Goal: Check status: Check status

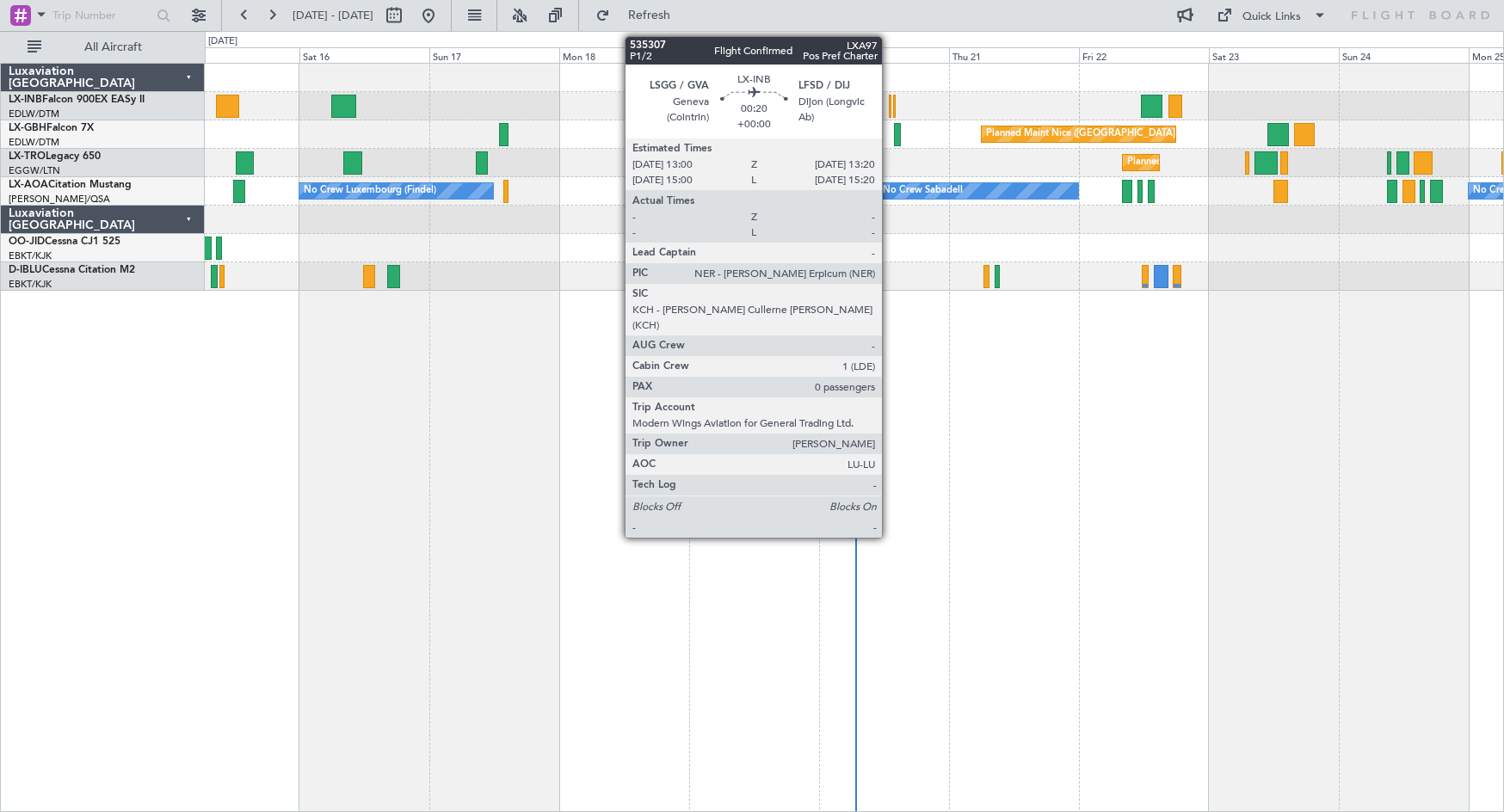
click at [865, 107] on div at bounding box center [890, 106] width 3 height 23
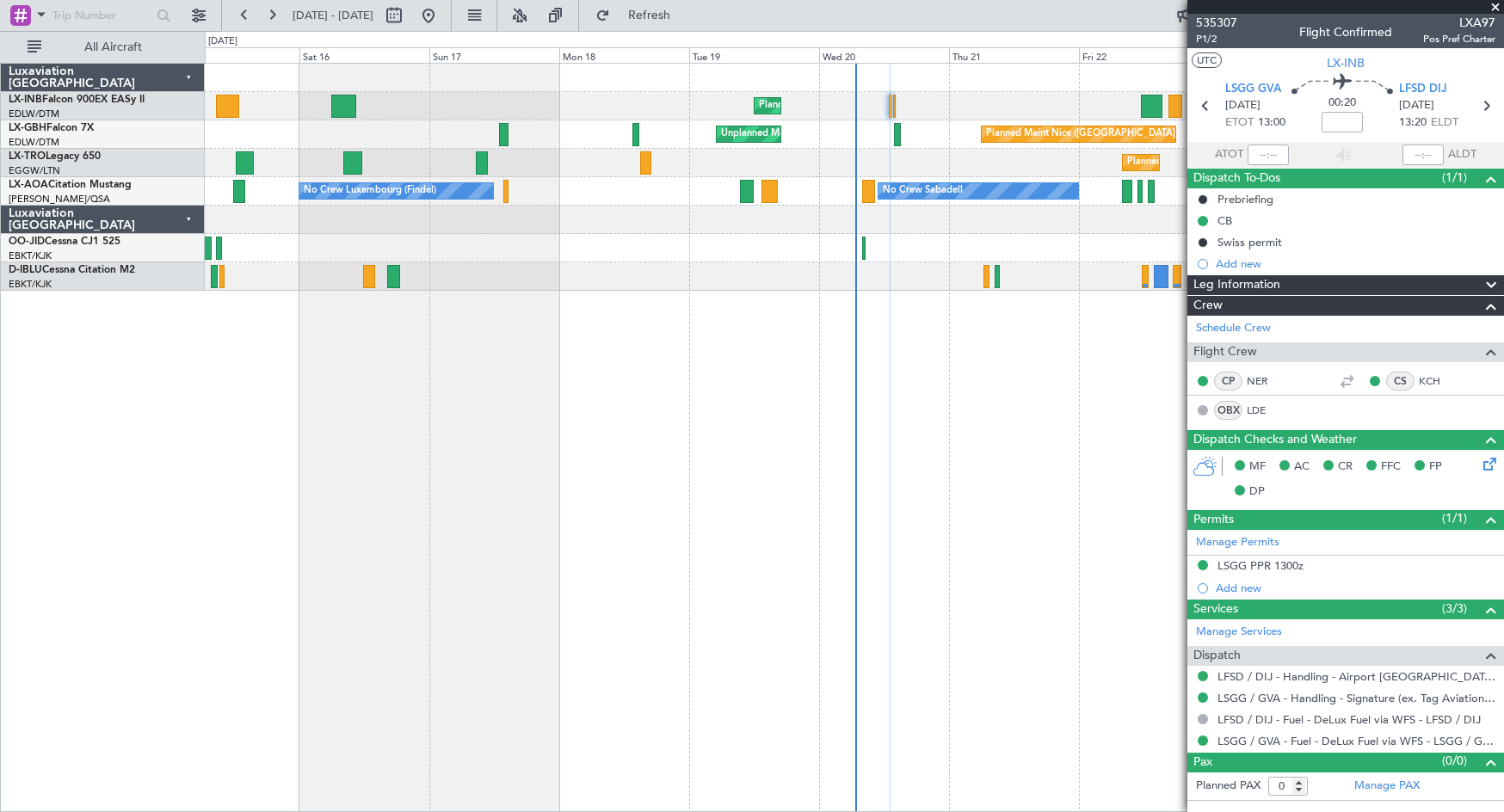
click at [865, 3] on span at bounding box center [1495, 8] width 17 height 15
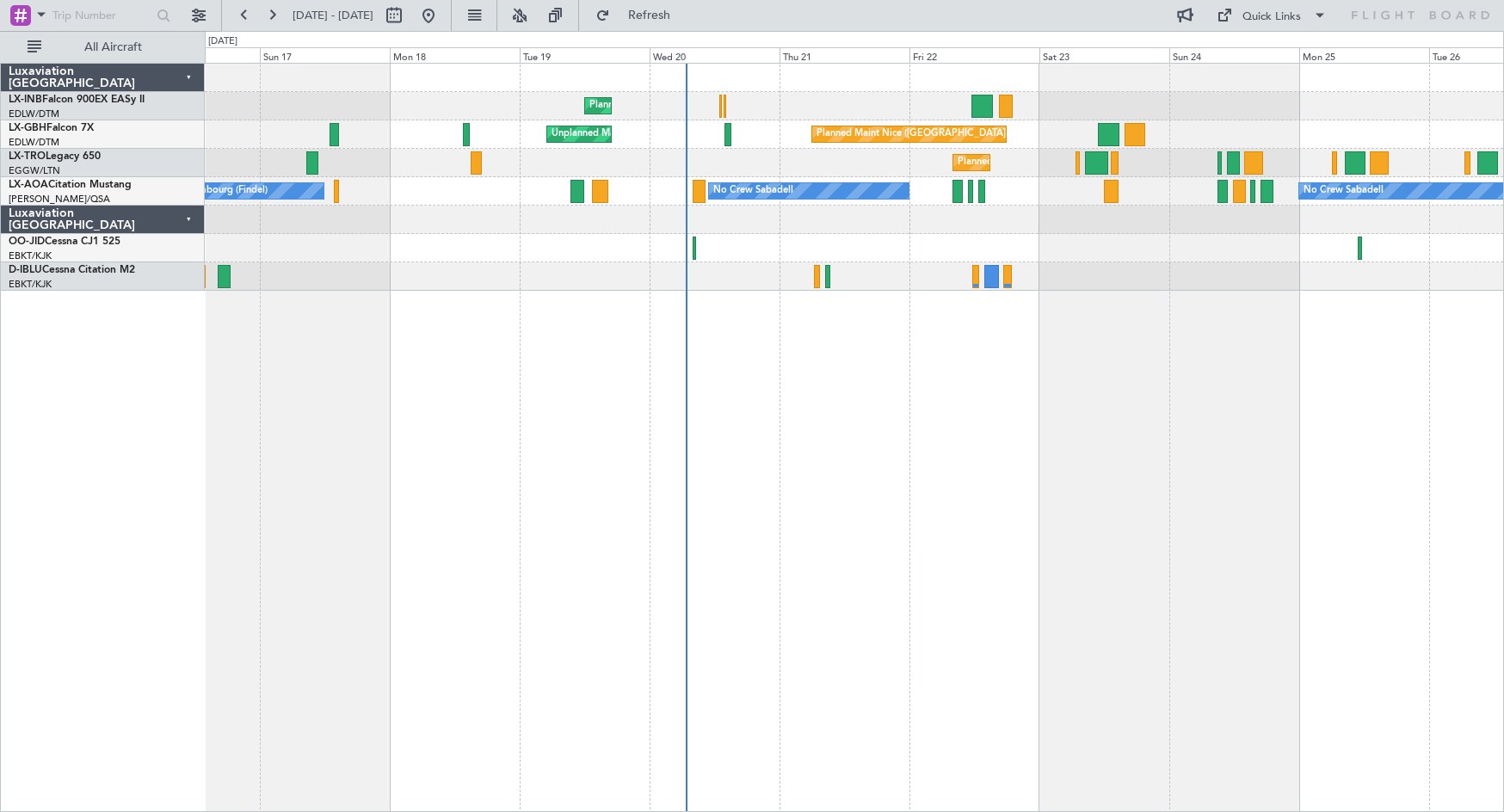
click at [865, 425] on div "Planned Maint Geneva (Cointrin) [GEOGRAPHIC_DATA] ([GEOGRAPHIC_DATA]) Unplanned…" at bounding box center [855, 437] width 1300 height 749
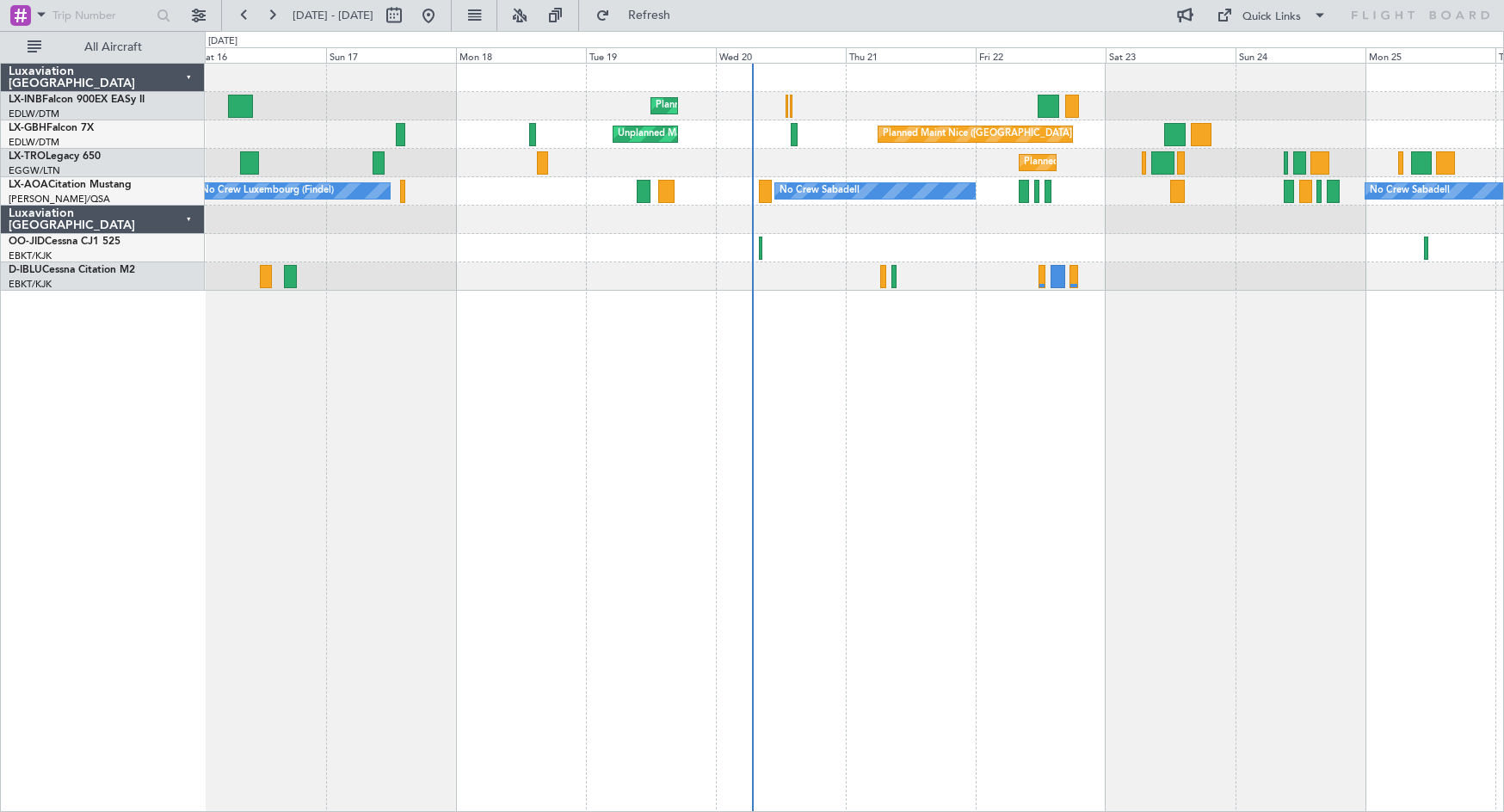
click at [865, 482] on div "Planned Maint Geneva (Cointrin) [GEOGRAPHIC_DATA] ([GEOGRAPHIC_DATA]) Unplanned…" at bounding box center [855, 437] width 1300 height 749
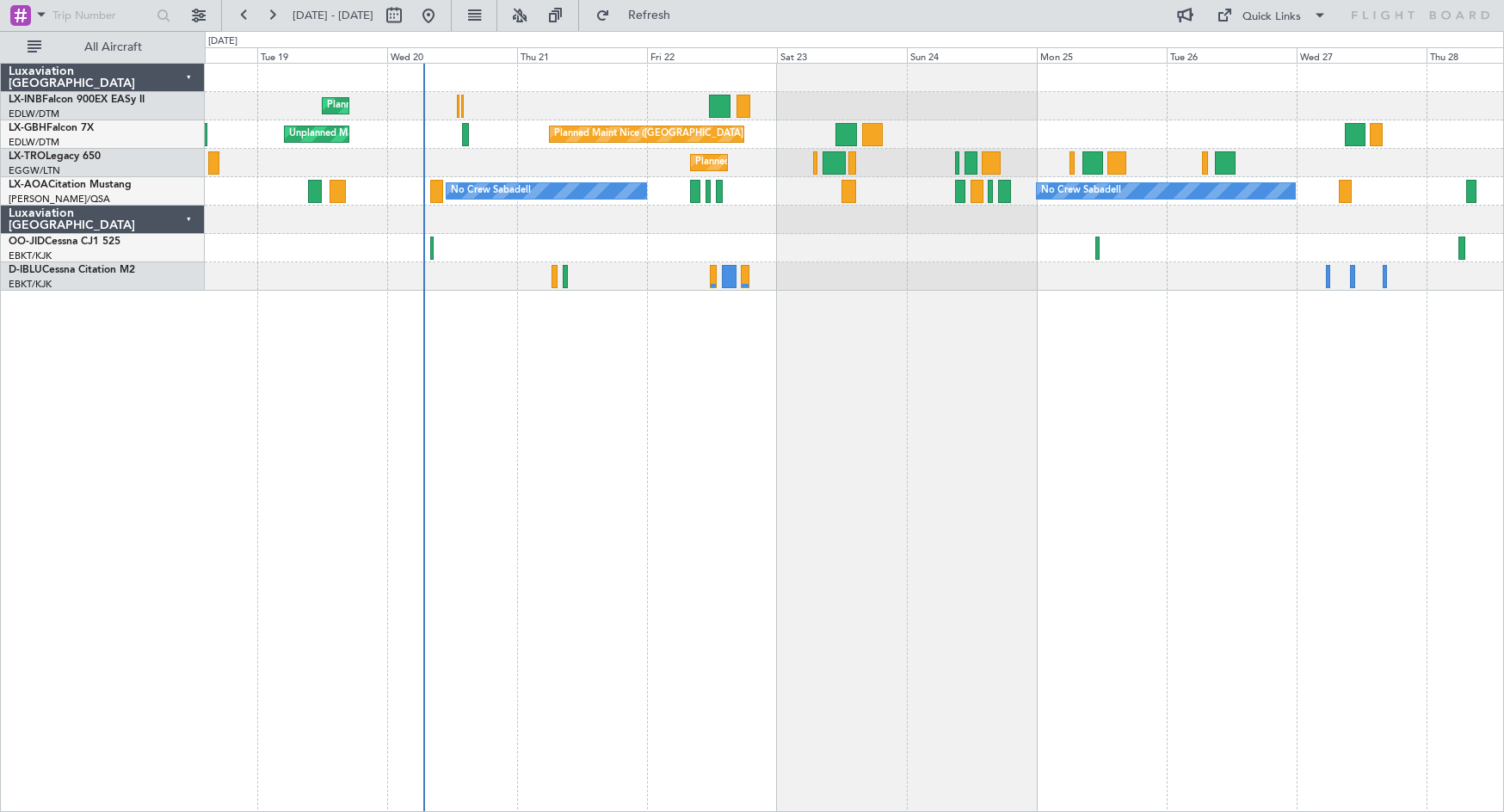
click at [726, 485] on div "Planned Maint Geneva (Cointrin) [GEOGRAPHIC_DATA] ([GEOGRAPHIC_DATA]) Unplanned…" at bounding box center [855, 437] width 1300 height 749
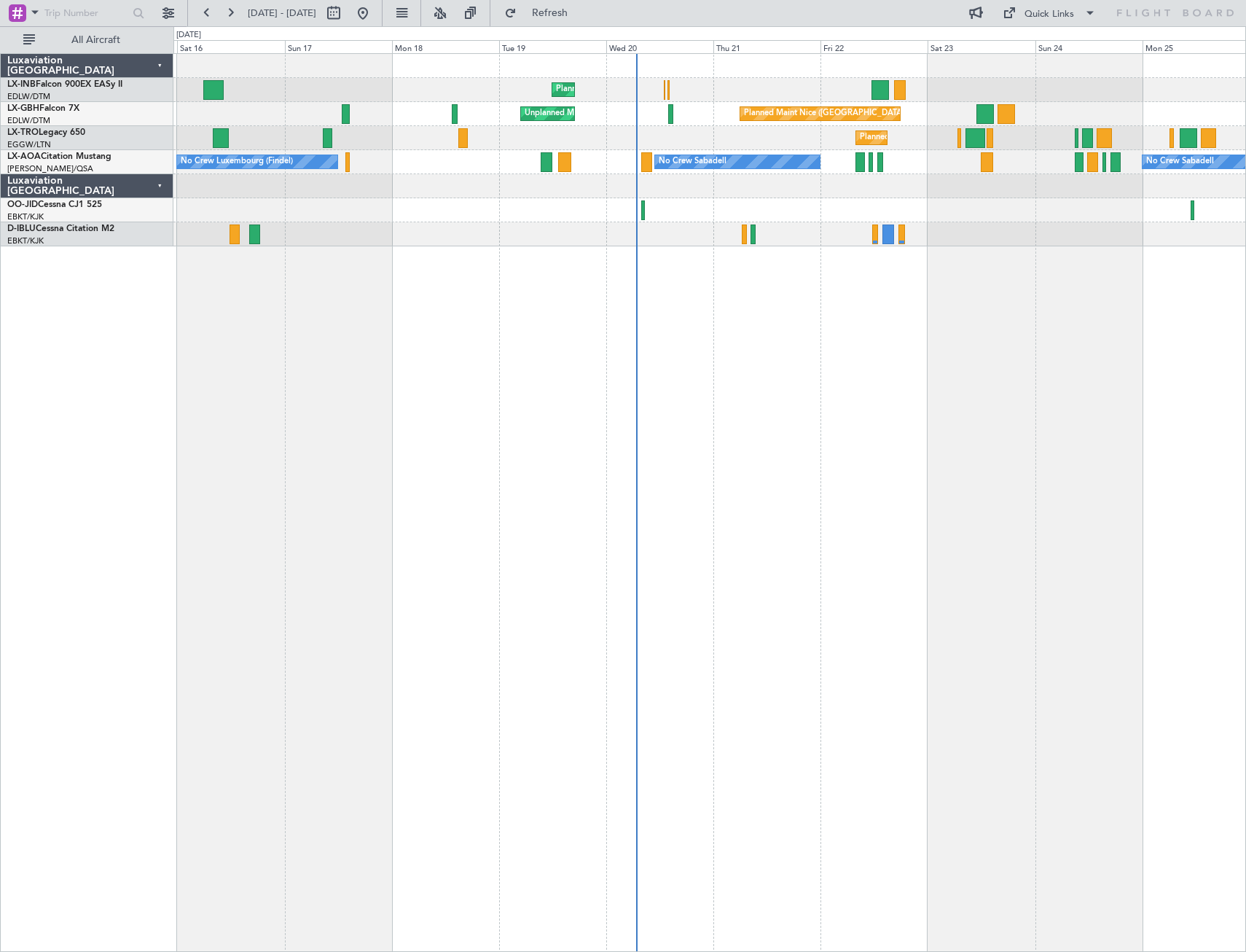
click at [723, 411] on div "Planned Maint Geneva (Cointrin) [GEOGRAPHIC_DATA] ([GEOGRAPHIC_DATA]) Unplanned…" at bounding box center [710, 503] width 1073 height 899
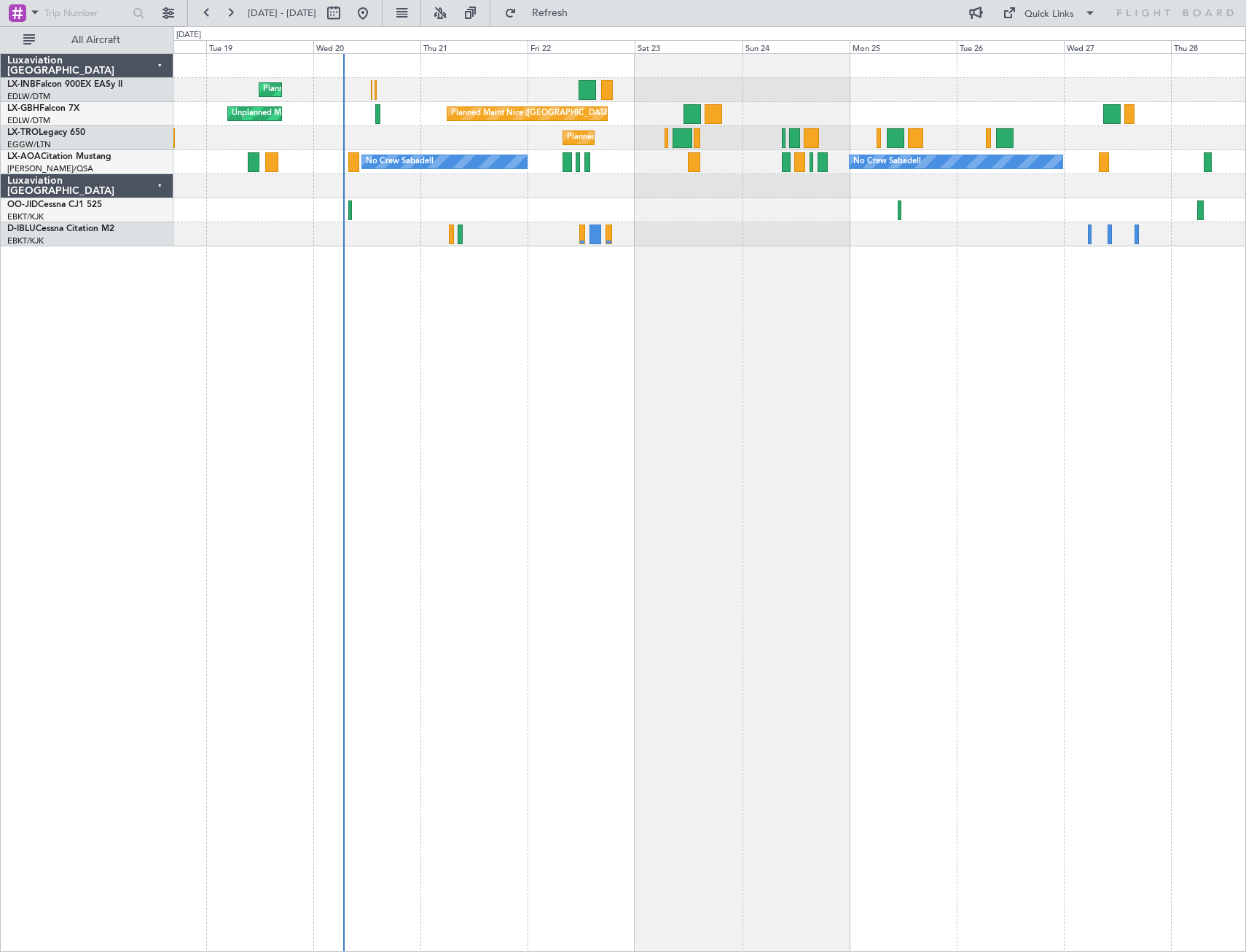
click at [732, 361] on div "Planned Maint Geneva (Cointrin) [GEOGRAPHIC_DATA] ([GEOGRAPHIC_DATA]) Unplanned…" at bounding box center [710, 503] width 1073 height 899
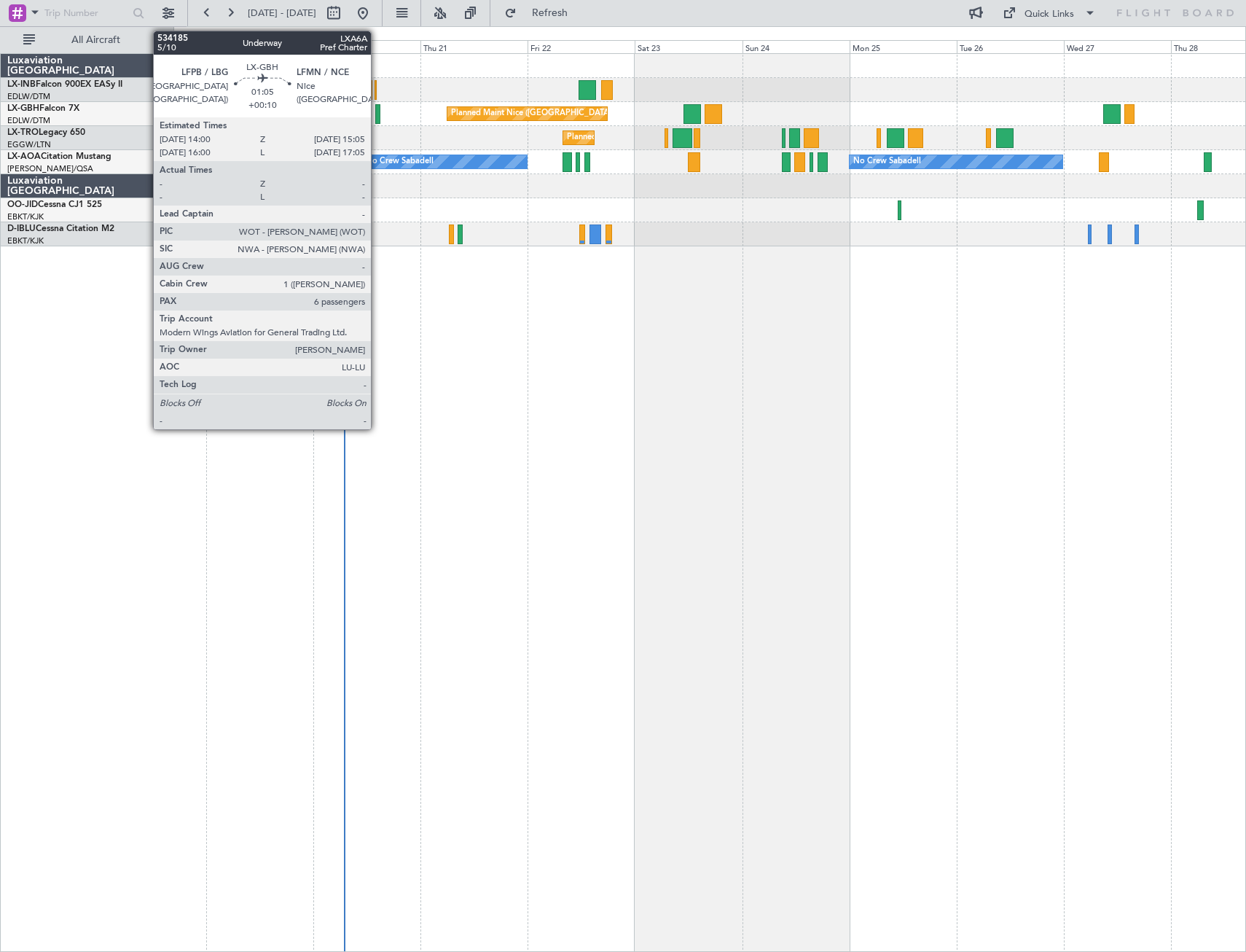
click at [378, 116] on div at bounding box center [378, 114] width 5 height 20
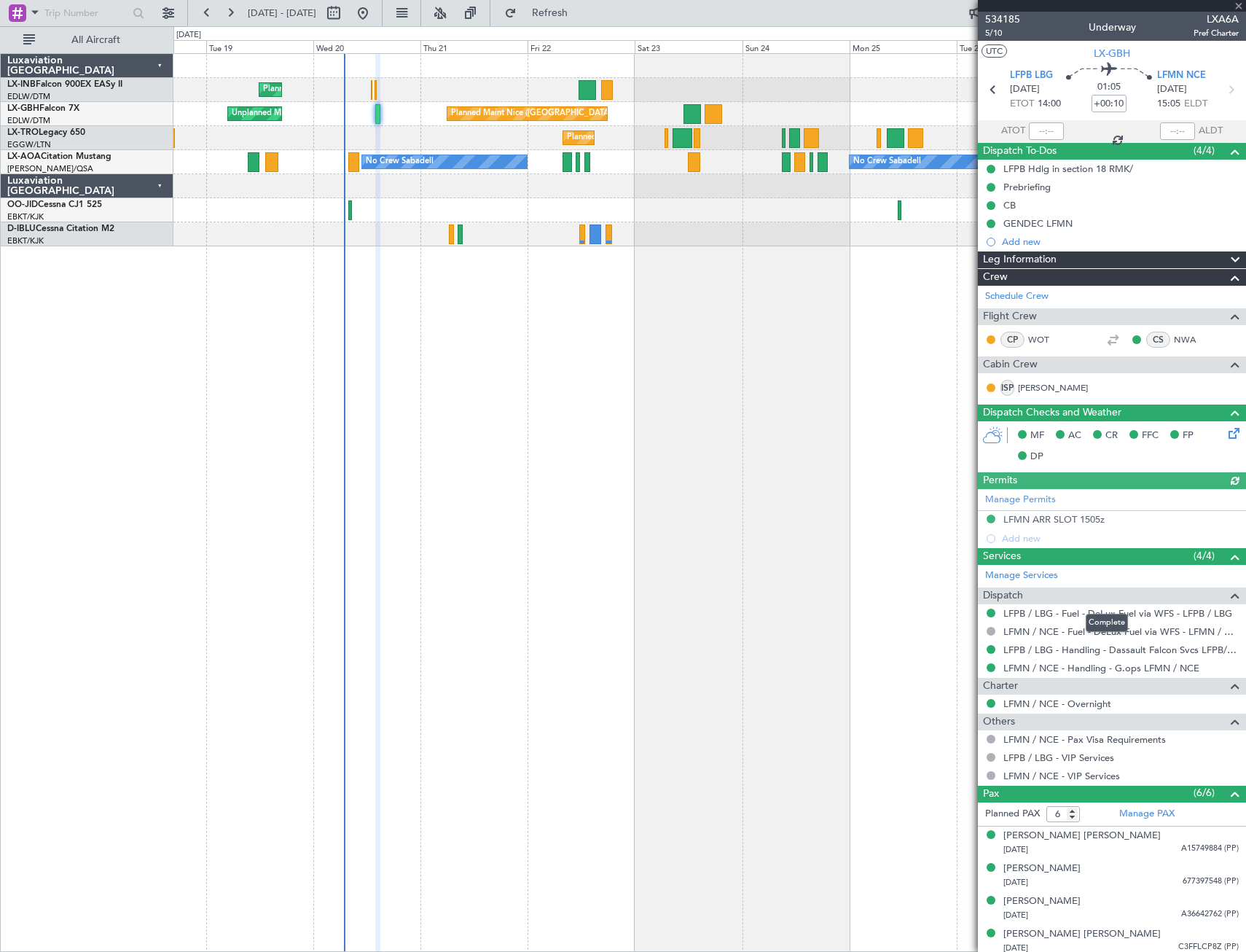
scroll to position [71, 0]
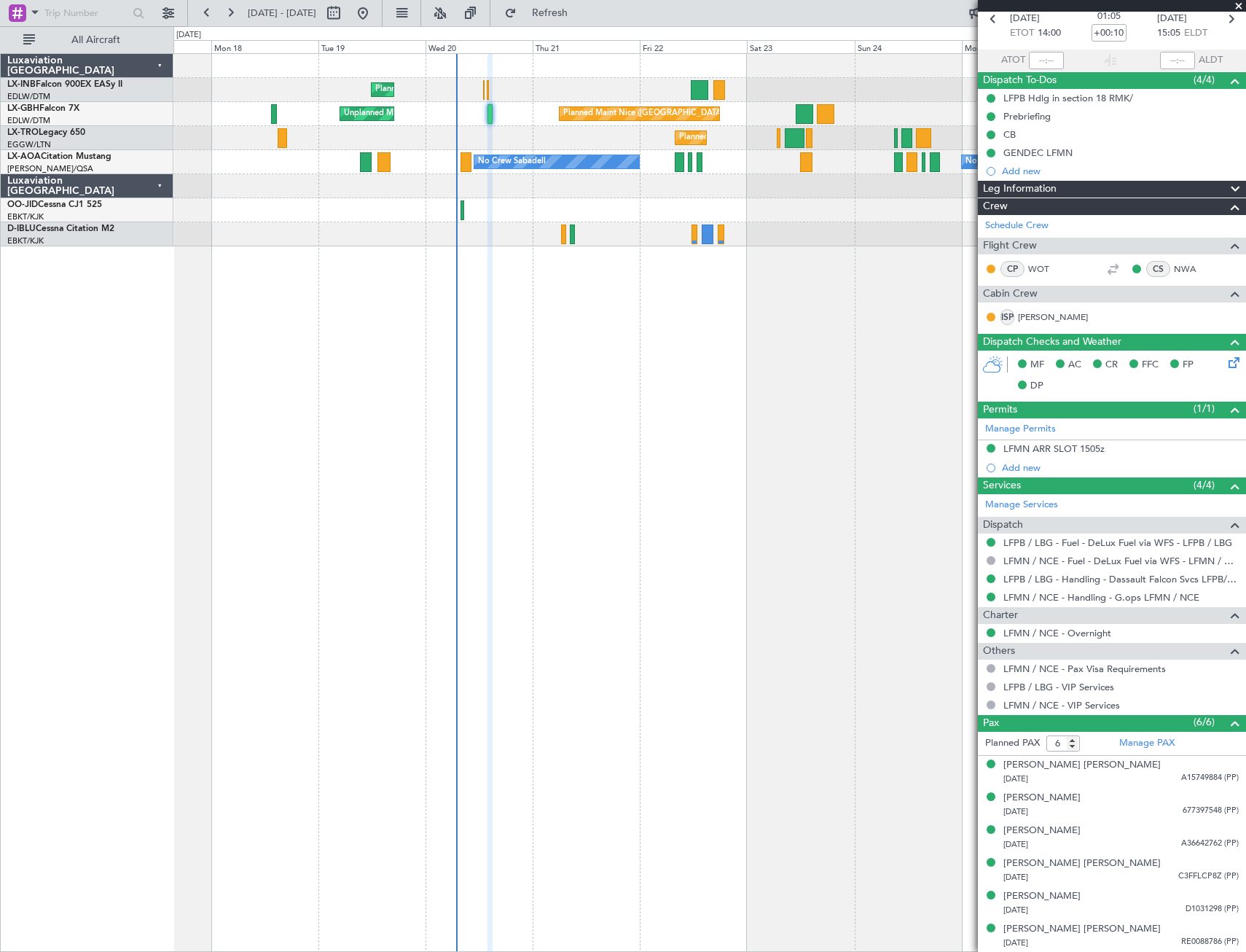
click at [561, 411] on div "Planned Maint Geneva (Cointrin) [GEOGRAPHIC_DATA] ([GEOGRAPHIC_DATA]) Unplanned…" at bounding box center [710, 503] width 1073 height 899
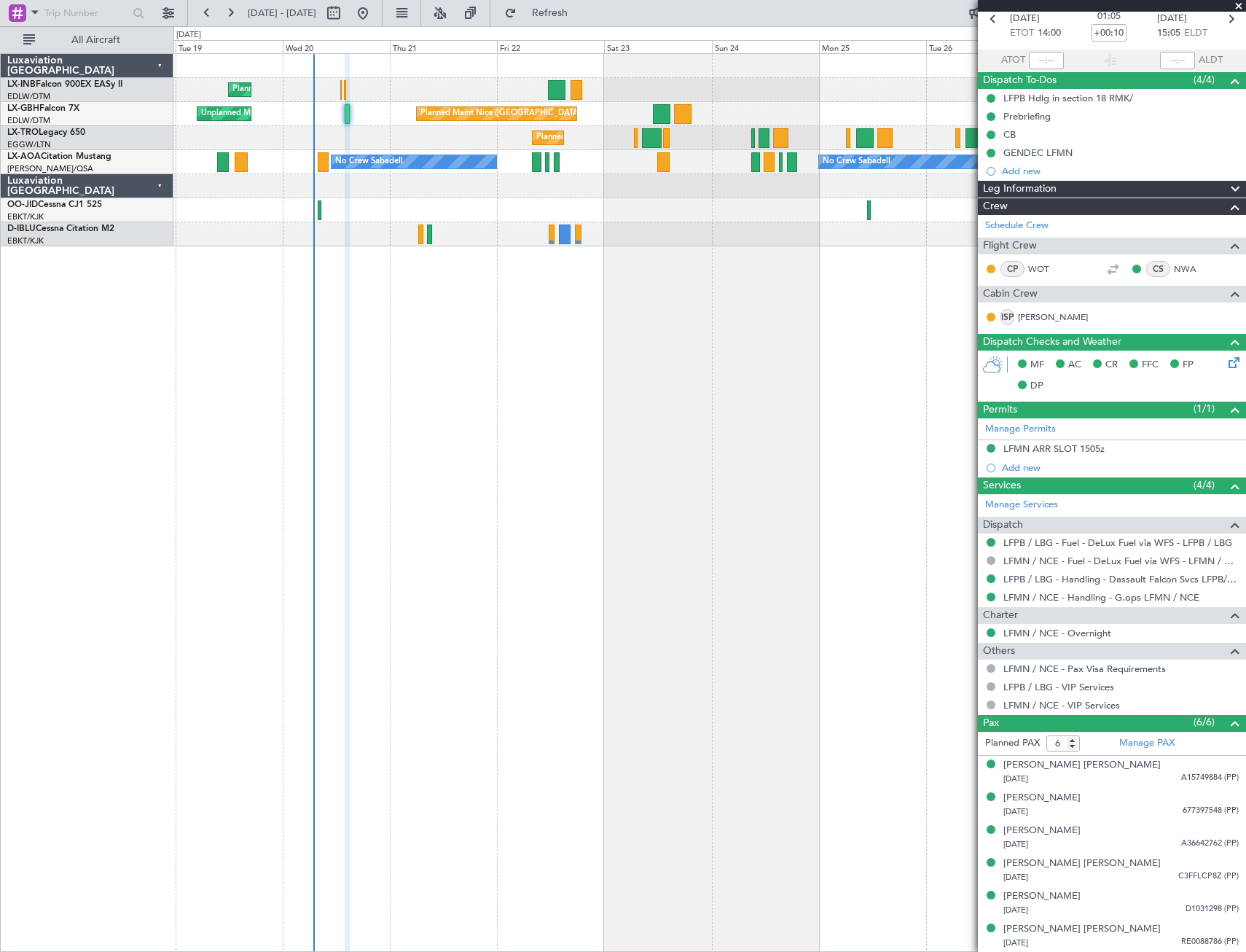
click at [499, 411] on div "Planned Maint Geneva (Cointrin) [GEOGRAPHIC_DATA] ([GEOGRAPHIC_DATA]) Unplanned…" at bounding box center [710, 503] width 1073 height 899
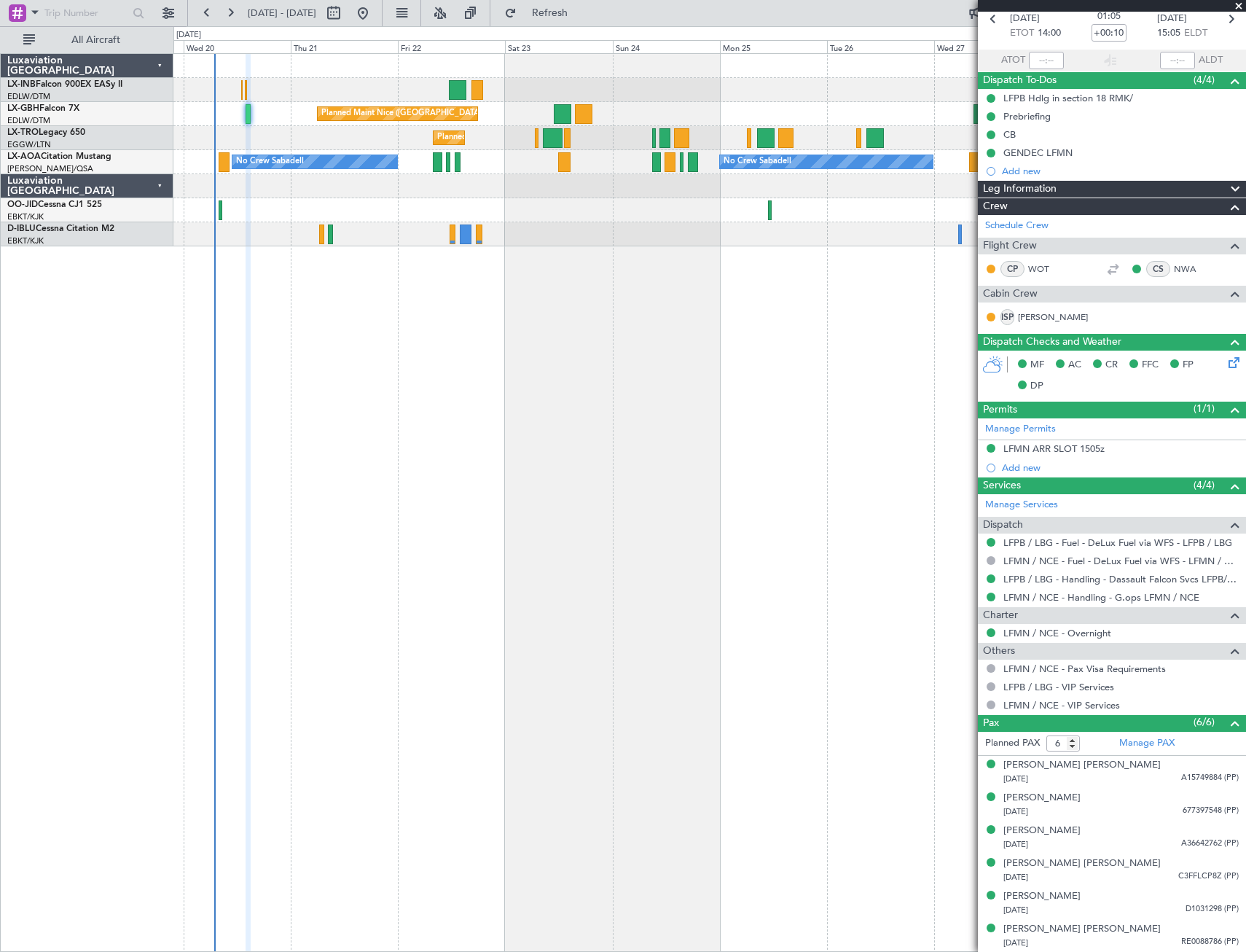
click at [681, 411] on div "Planned Maint Geneva (Cointrin) [GEOGRAPHIC_DATA] ([GEOGRAPHIC_DATA]) Unplanned…" at bounding box center [710, 503] width 1073 height 899
click at [732, 5] on span at bounding box center [1239, 7] width 15 height 13
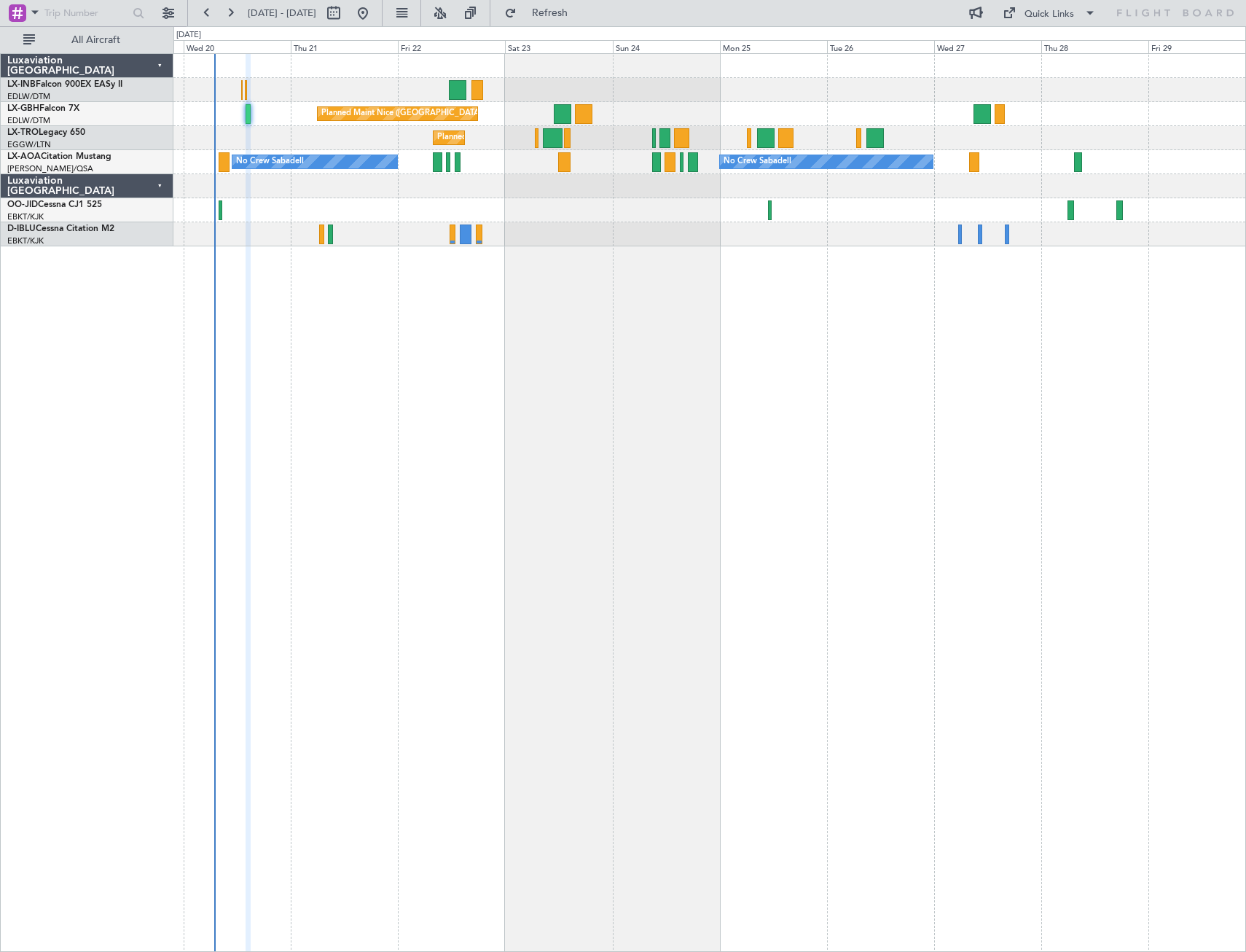
type input "0"
click at [582, 7] on button "Refresh" at bounding box center [541, 13] width 88 height 23
click at [375, 16] on button at bounding box center [363, 13] width 23 height 23
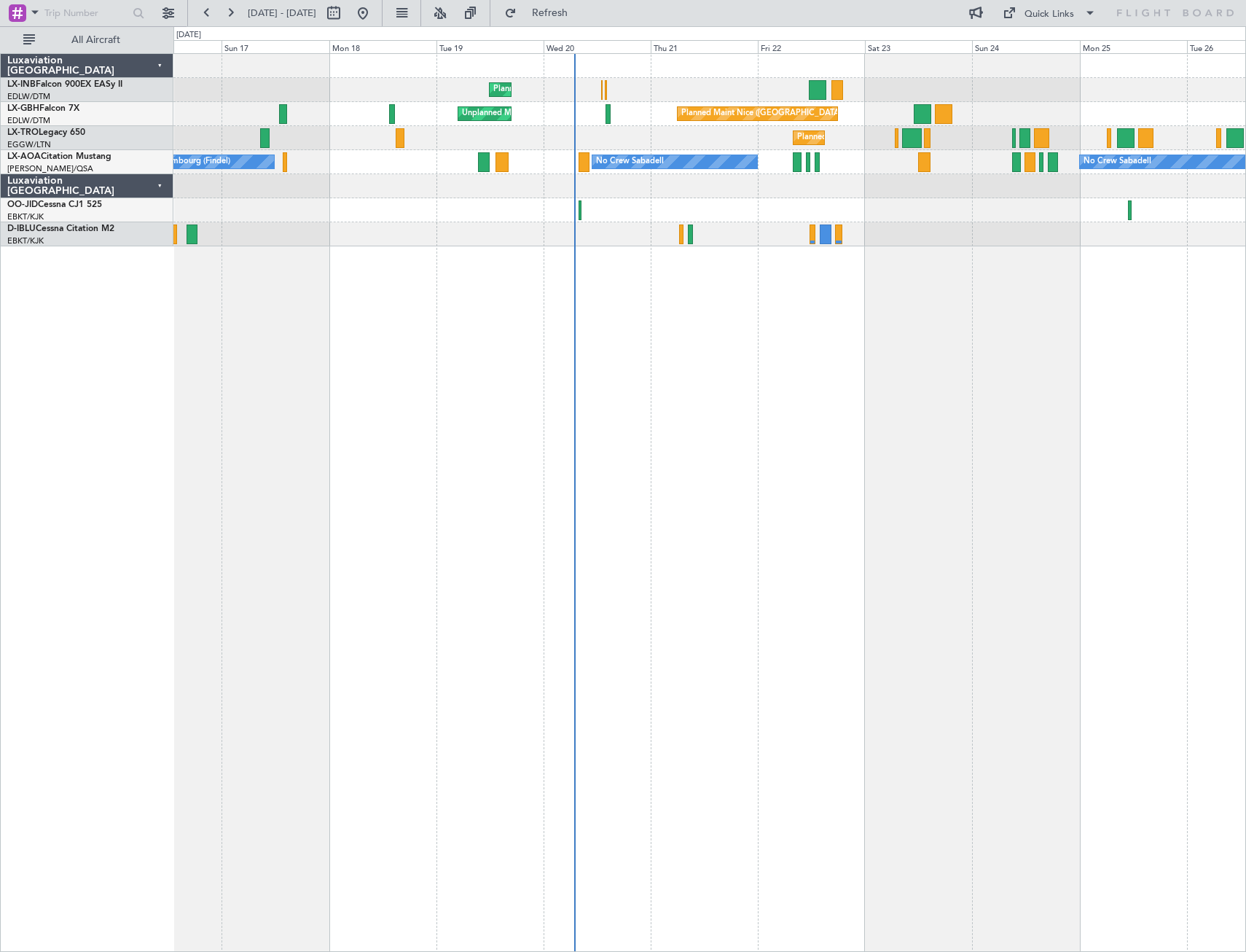
click at [732, 377] on div "Planned Maint Geneva (Cointrin) [GEOGRAPHIC_DATA] ([GEOGRAPHIC_DATA]) Unplanned…" at bounding box center [710, 503] width 1073 height 899
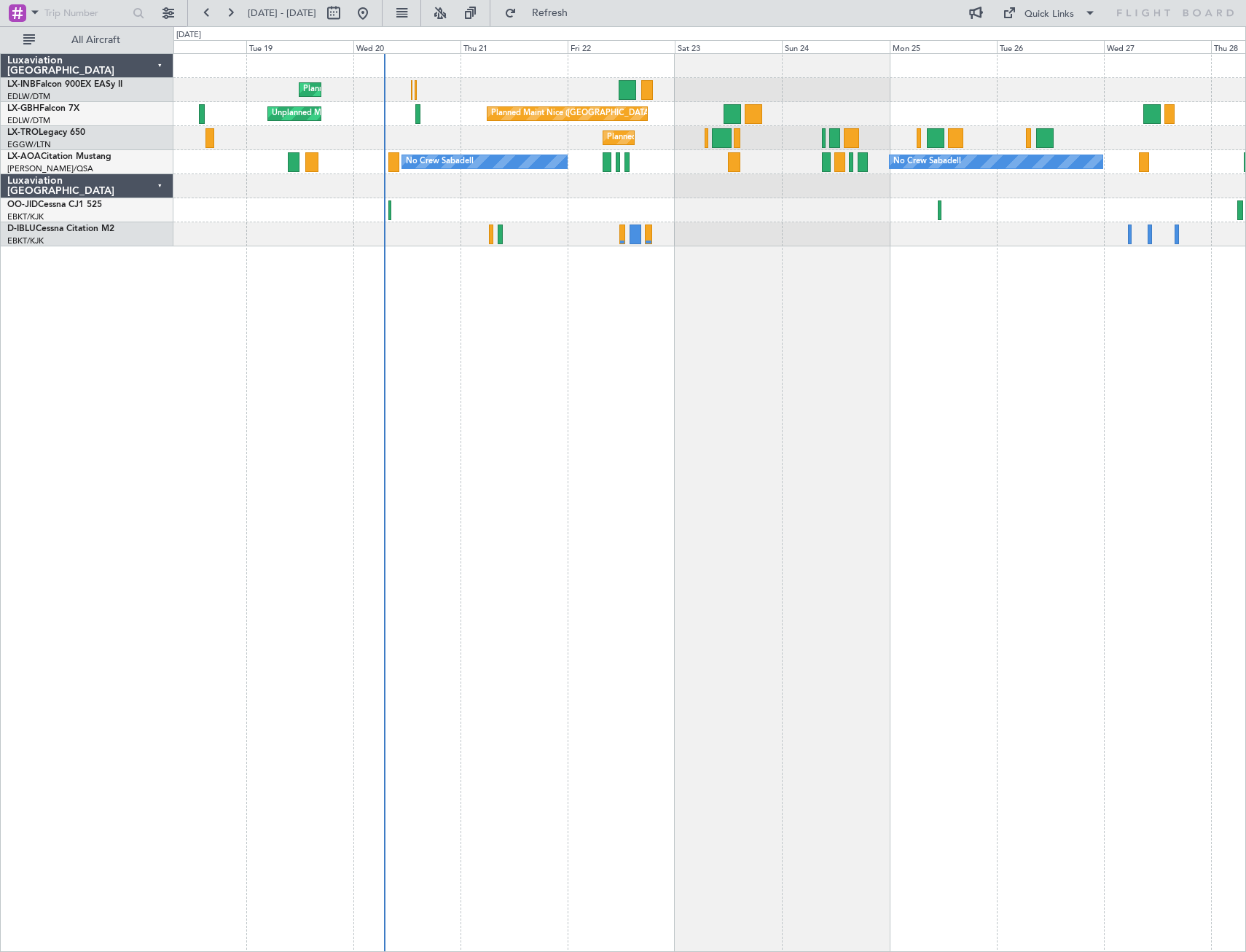
click at [678, 411] on div "Planned Maint Geneva (Cointrin) [GEOGRAPHIC_DATA] ([GEOGRAPHIC_DATA]) Unplanned…" at bounding box center [710, 503] width 1073 height 899
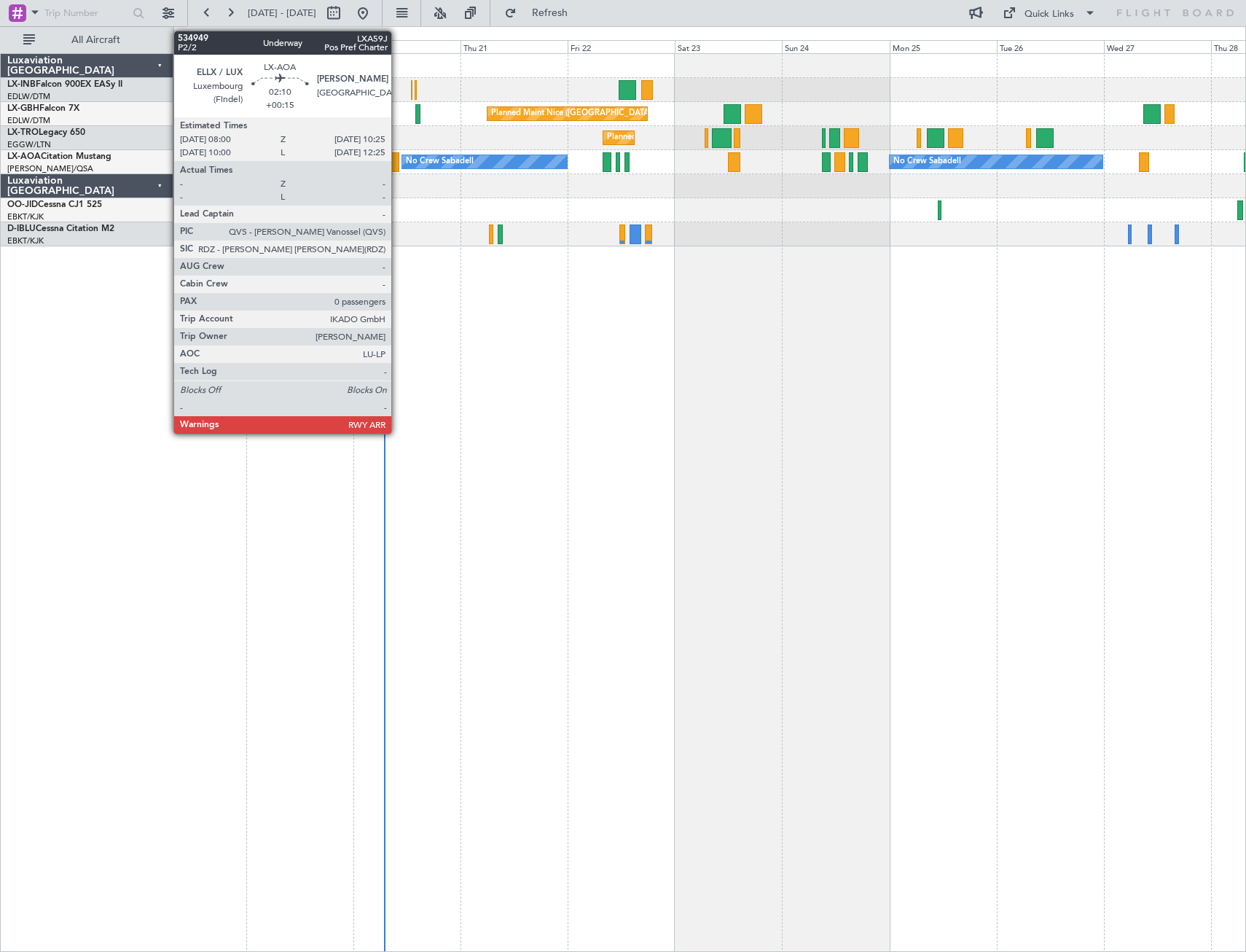
click at [398, 161] on div at bounding box center [394, 162] width 11 height 20
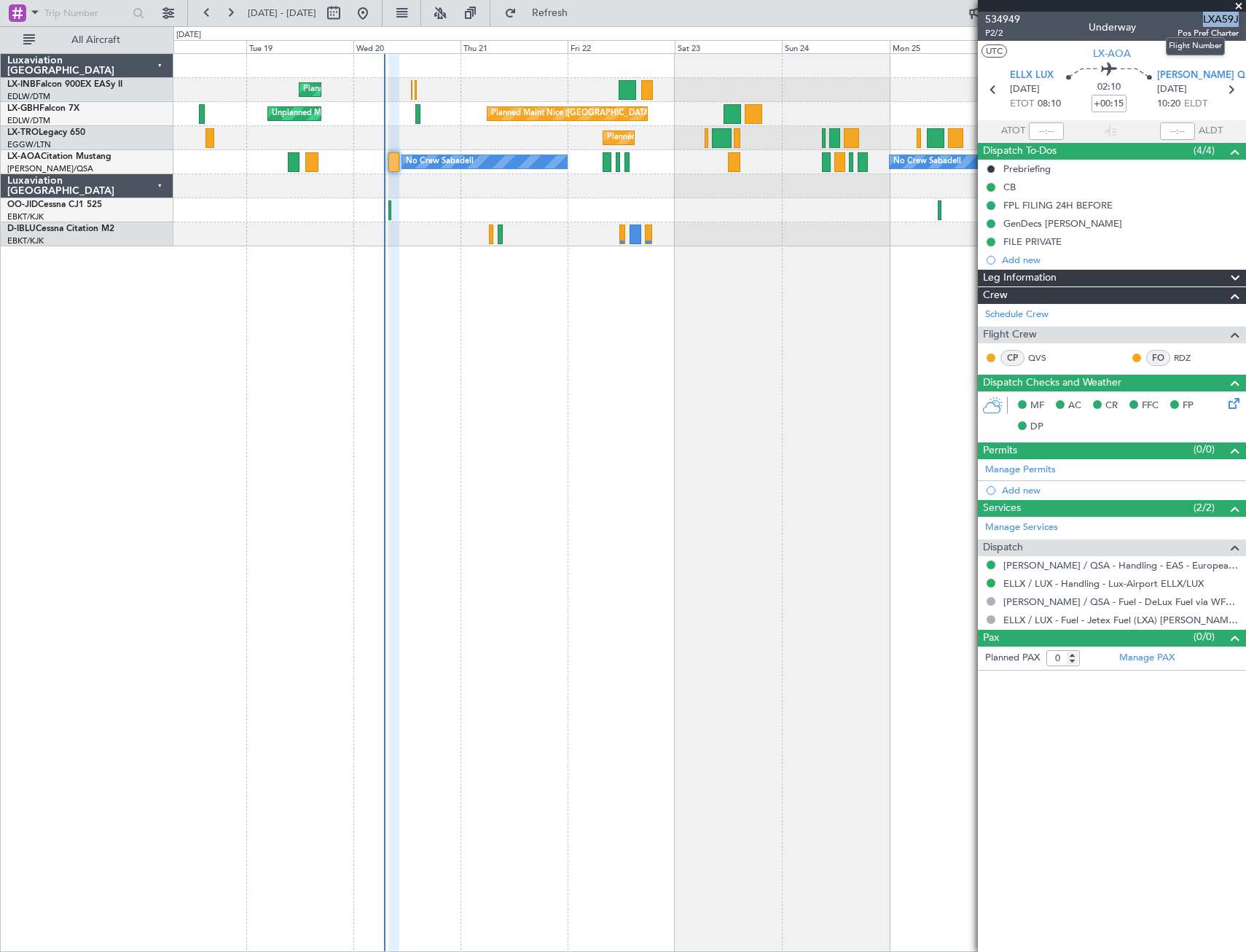
drag, startPoint x: 1204, startPoint y: 19, endPoint x: 1237, endPoint y: 18, distance: 33.0
click at [732, 18] on span "LXA59J" at bounding box center [1209, 19] width 61 height 15
drag, startPoint x: 1237, startPoint y: 18, endPoint x: 1242, endPoint y: 5, distance: 13.9
click at [732, 5] on span at bounding box center [1239, 7] width 15 height 13
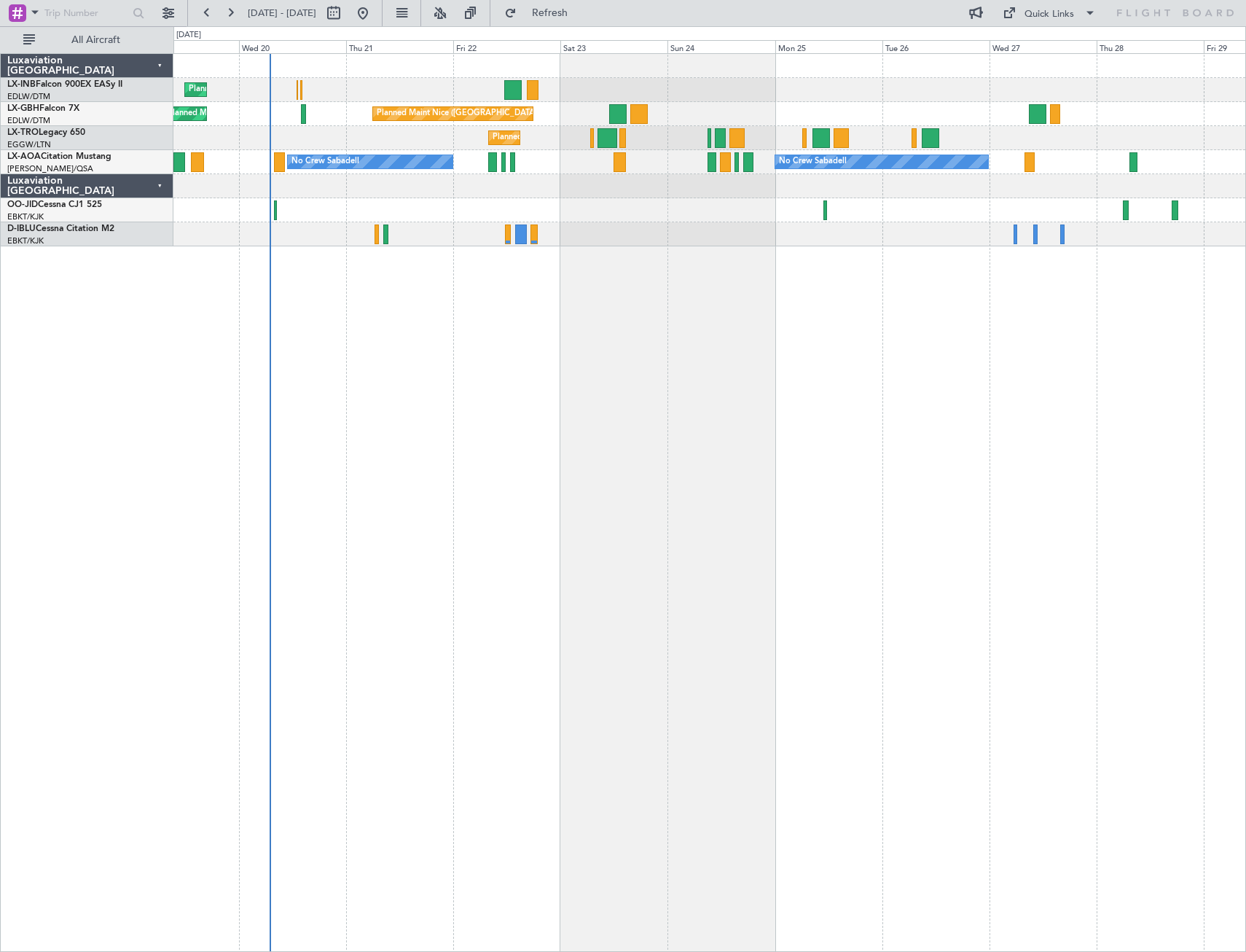
click at [458, 411] on div "Planned Maint Geneva (Cointrin) [GEOGRAPHIC_DATA] ([GEOGRAPHIC_DATA]) Unplanned…" at bounding box center [710, 503] width 1073 height 899
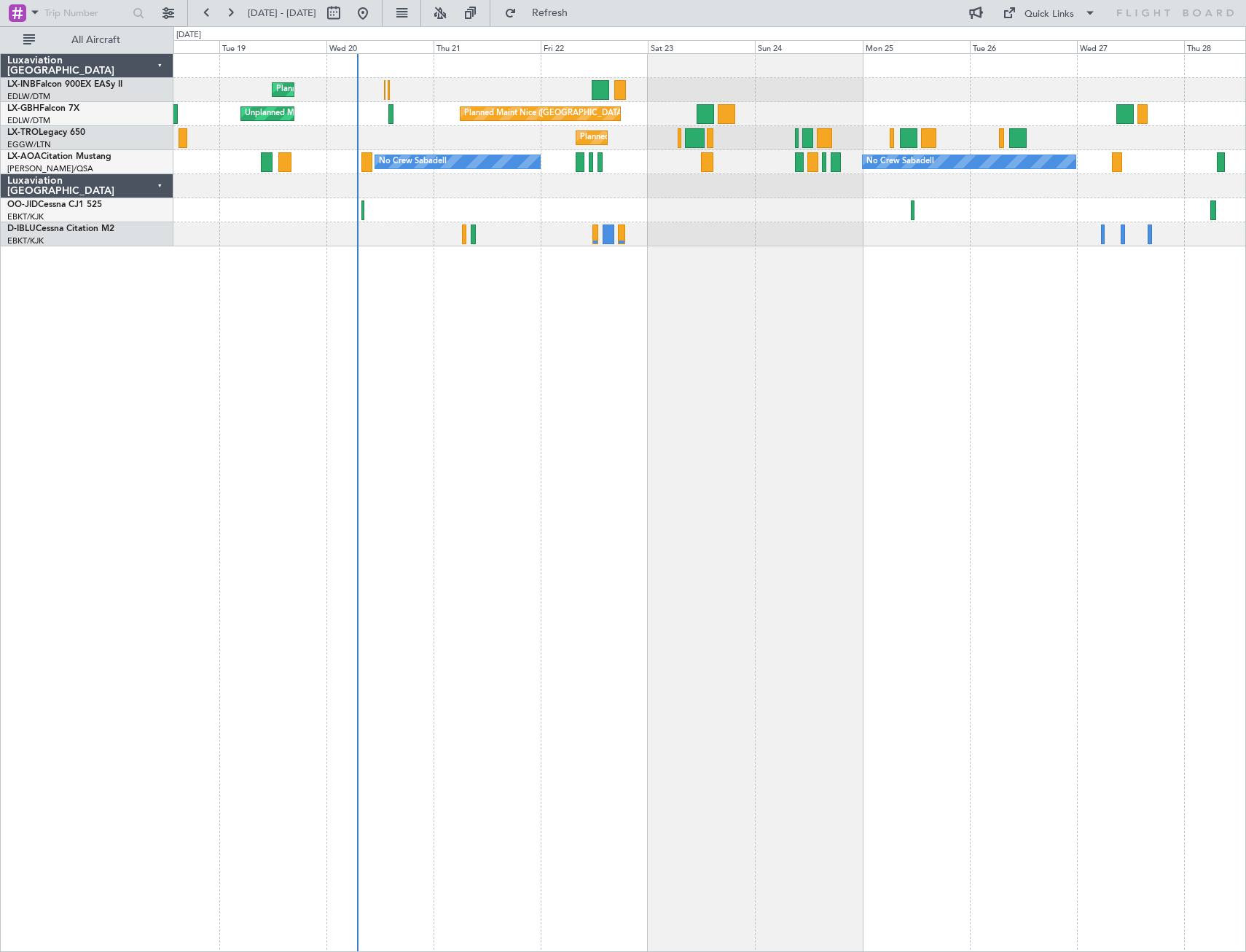
click at [592, 411] on div "Planned Maint Geneva (Cointrin) [GEOGRAPHIC_DATA] ([GEOGRAPHIC_DATA]) Unplanned…" at bounding box center [710, 503] width 1073 height 899
